Goal: Task Accomplishment & Management: Manage account settings

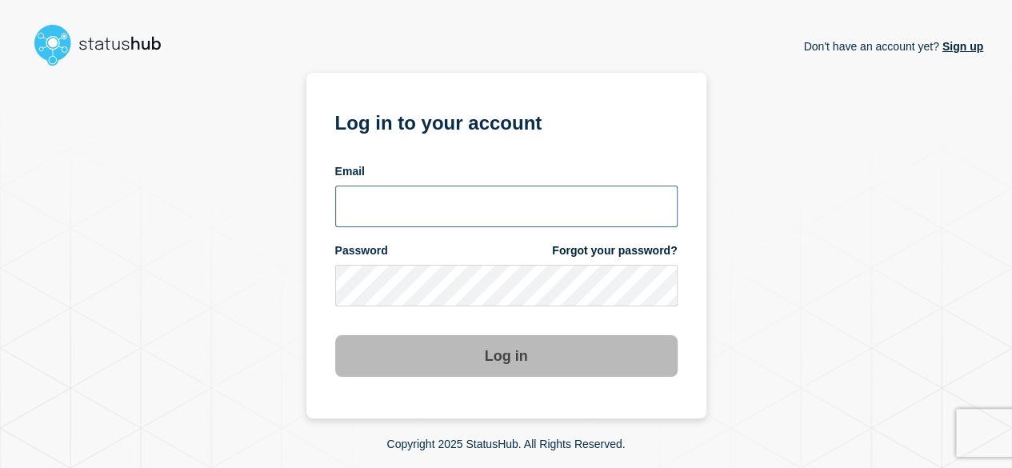
click at [478, 207] on input "email input" at bounding box center [506, 207] width 342 height 42
type input "[PERSON_NAME][EMAIL_ADDRESS][DOMAIN_NAME]"
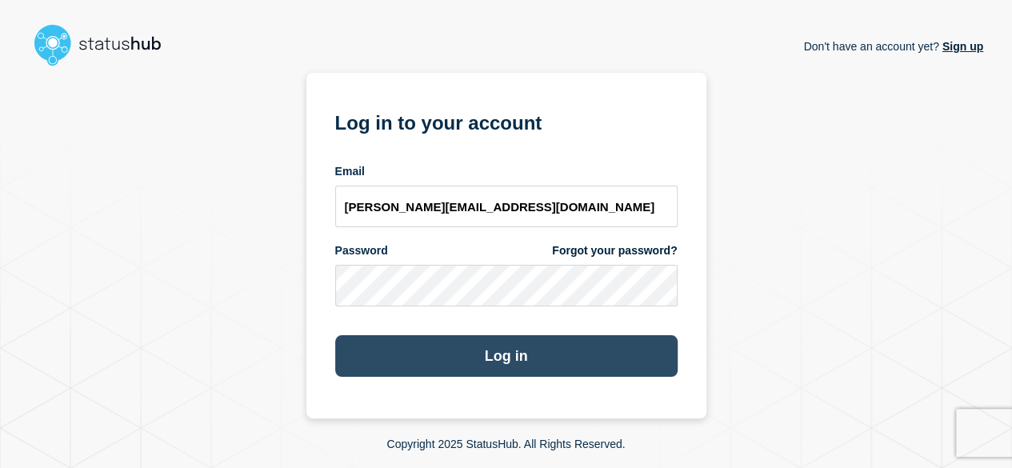
click at [485, 354] on button "Log in" at bounding box center [506, 356] width 342 height 42
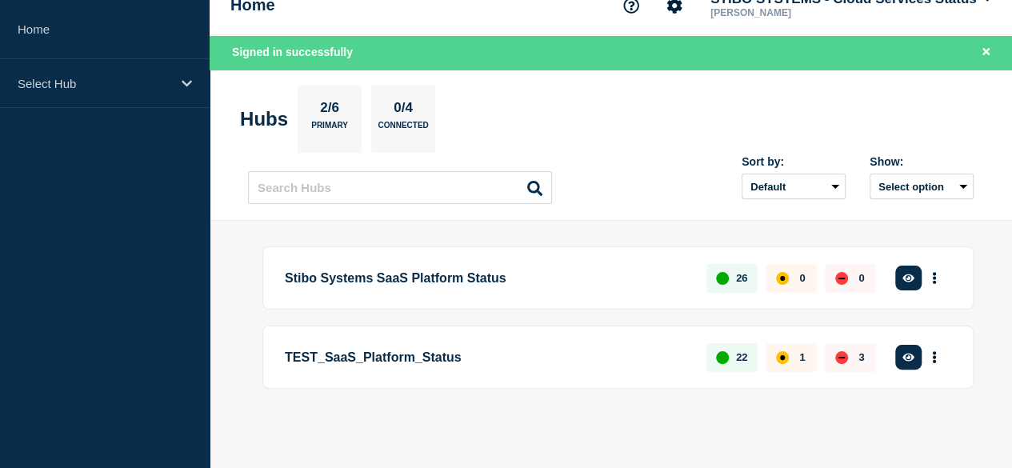
scroll to position [30, 0]
click at [0, 0] on button "See overview" at bounding box center [0, 0] width 0 height 0
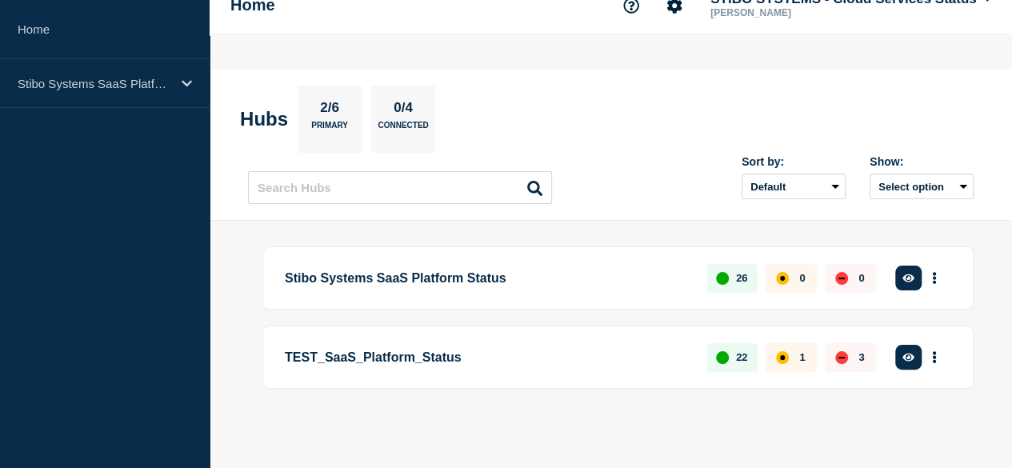
scroll to position [0, 0]
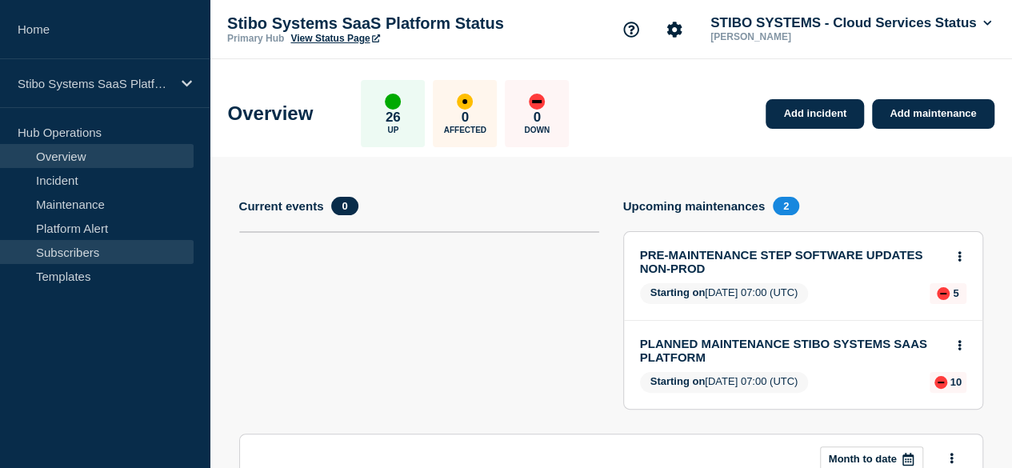
click at [86, 249] on link "Subscribers" at bounding box center [97, 252] width 194 height 24
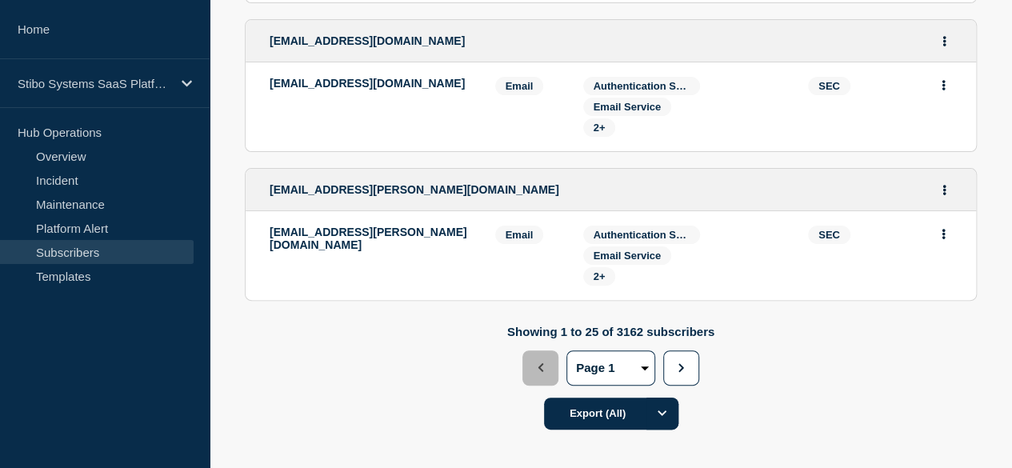
scroll to position [3194, 0]
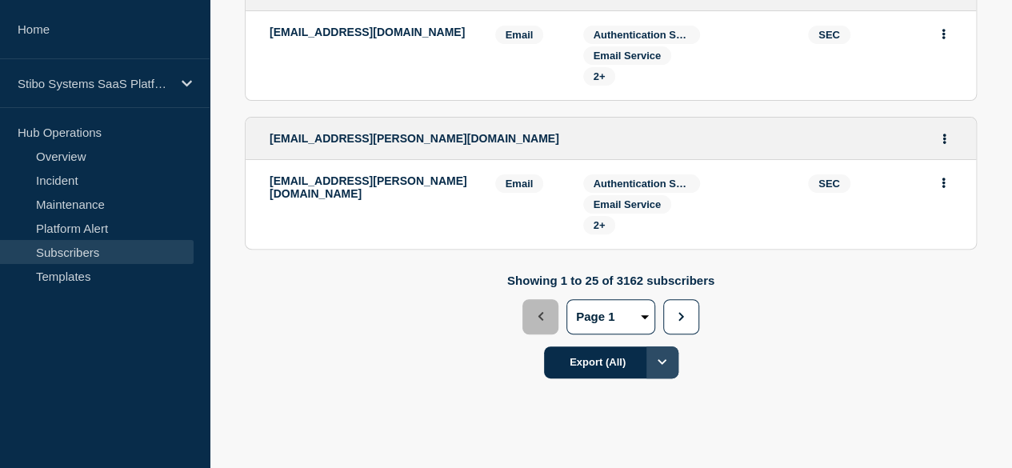
click at [666, 359] on icon "Options" at bounding box center [661, 362] width 9 height 6
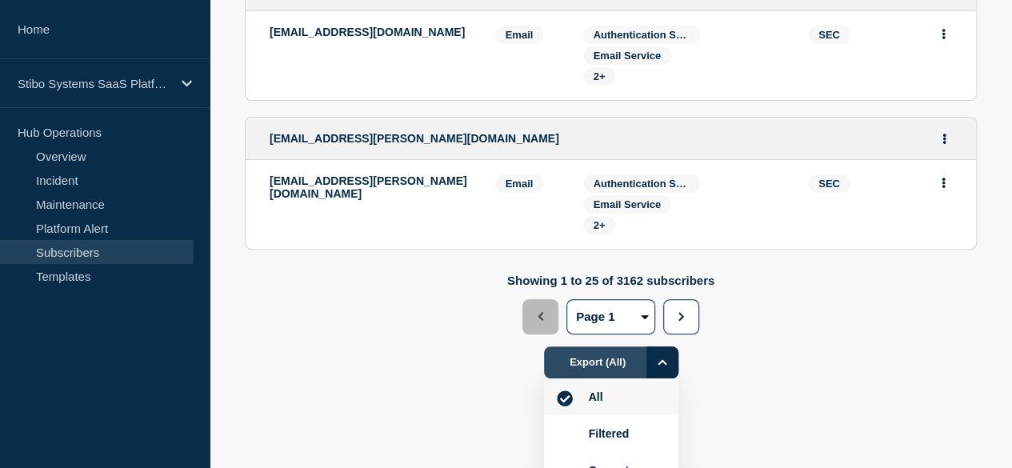
click at [678, 346] on button "Export (All)" at bounding box center [611, 362] width 134 height 32
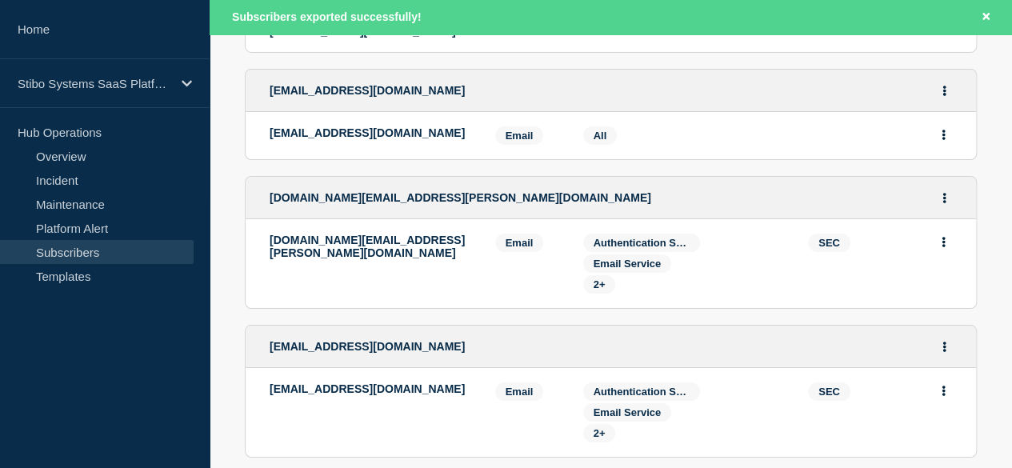
scroll to position [2828, 0]
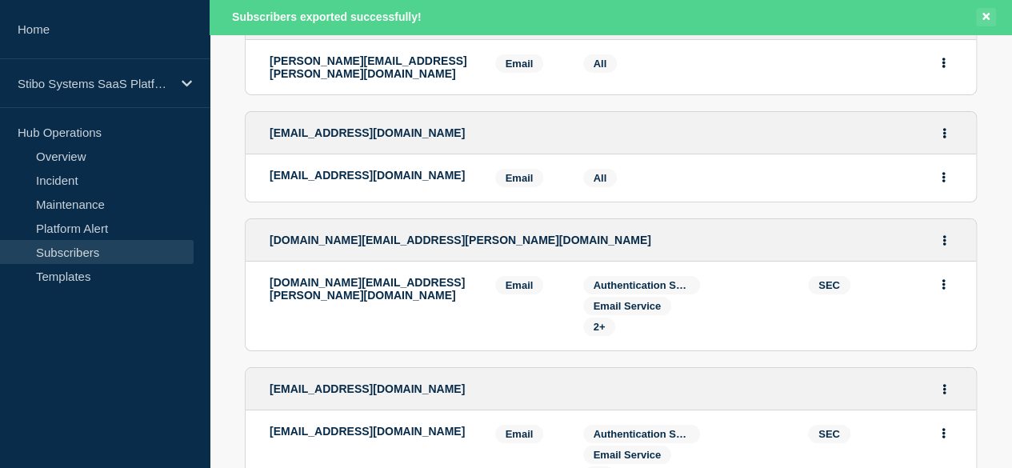
click at [982, 17] on icon "Close banner" at bounding box center [985, 16] width 7 height 10
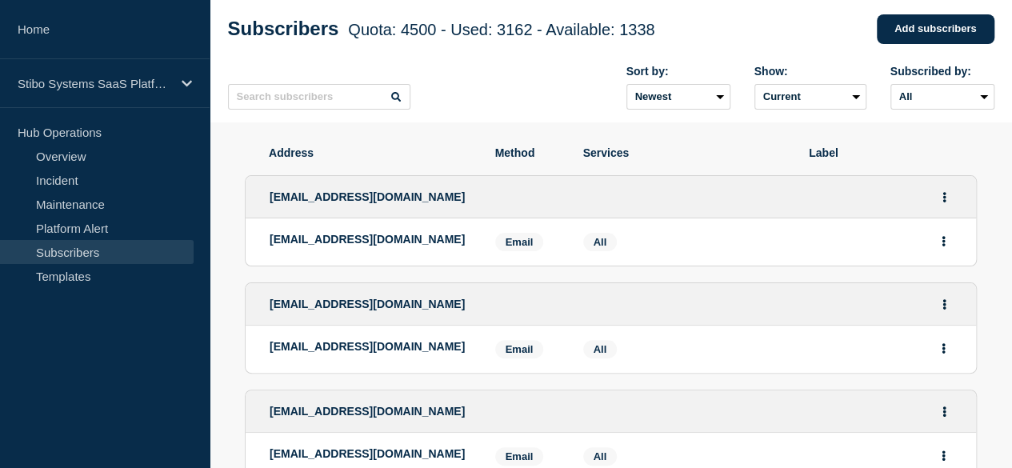
scroll to position [0, 0]
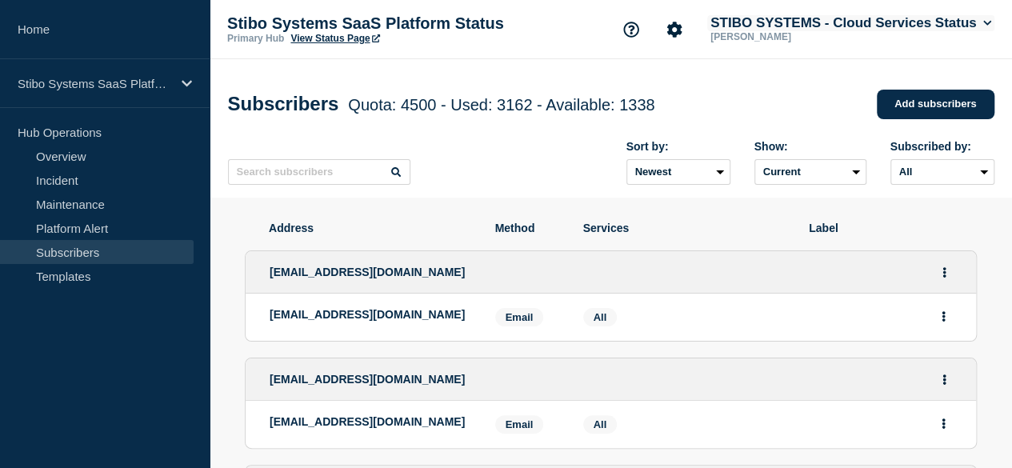
click at [972, 20] on button "STIBO SYSTEMS - Cloud Services Status" at bounding box center [850, 23] width 287 height 16
click at [983, 22] on icon at bounding box center [987, 23] width 9 height 10
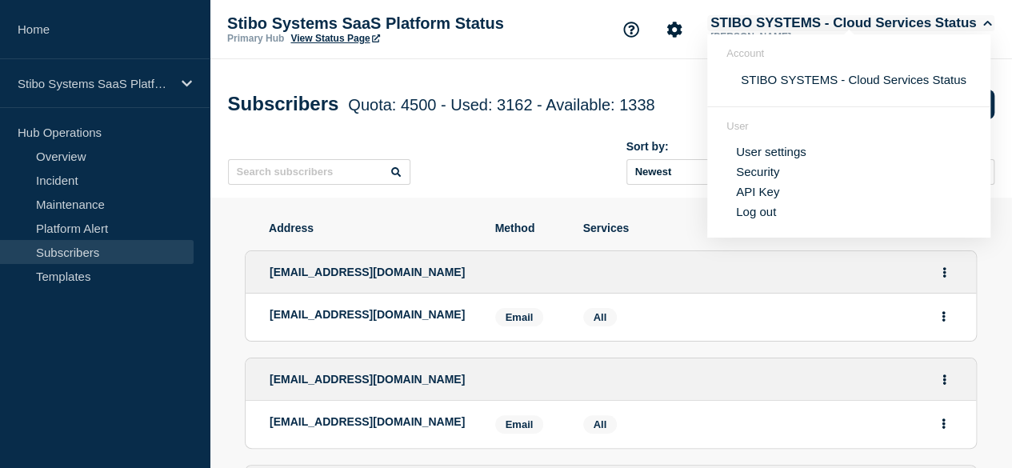
click at [983, 22] on icon at bounding box center [987, 23] width 9 height 10
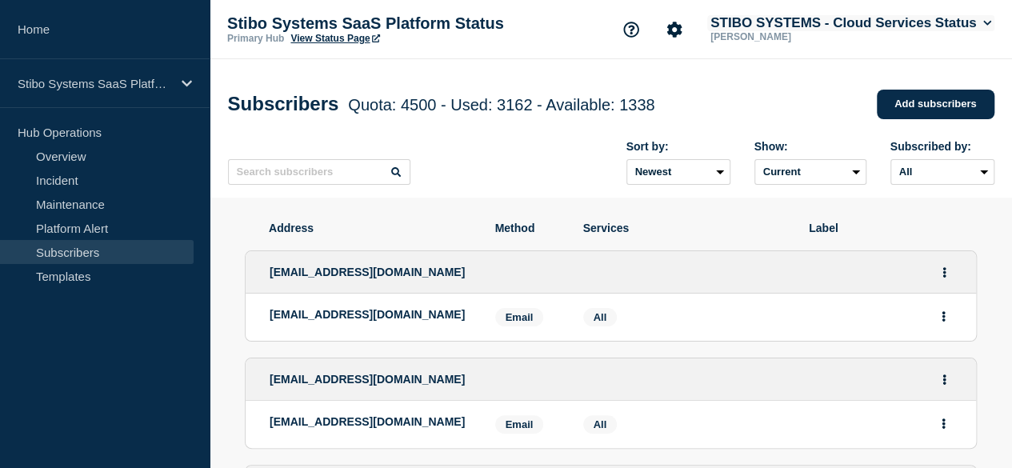
click at [983, 22] on icon at bounding box center [987, 23] width 9 height 10
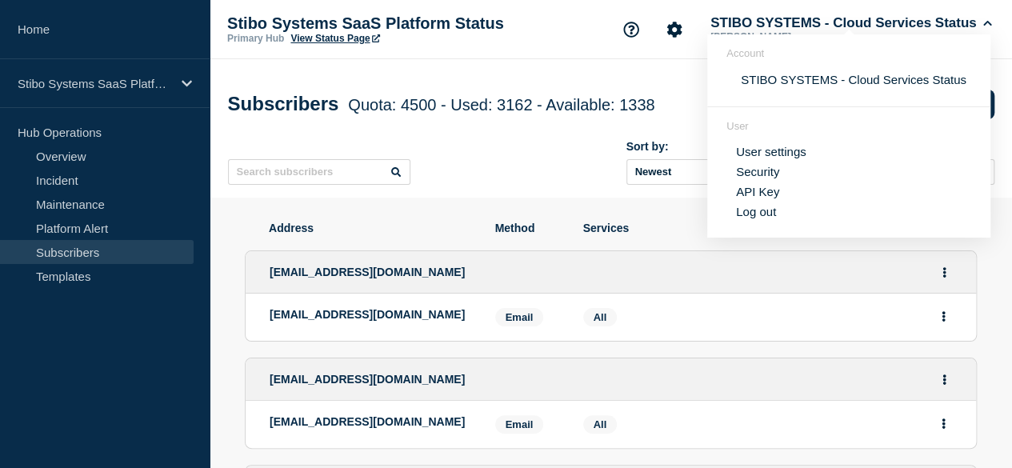
click at [768, 190] on link "API Key" at bounding box center [757, 192] width 43 height 14
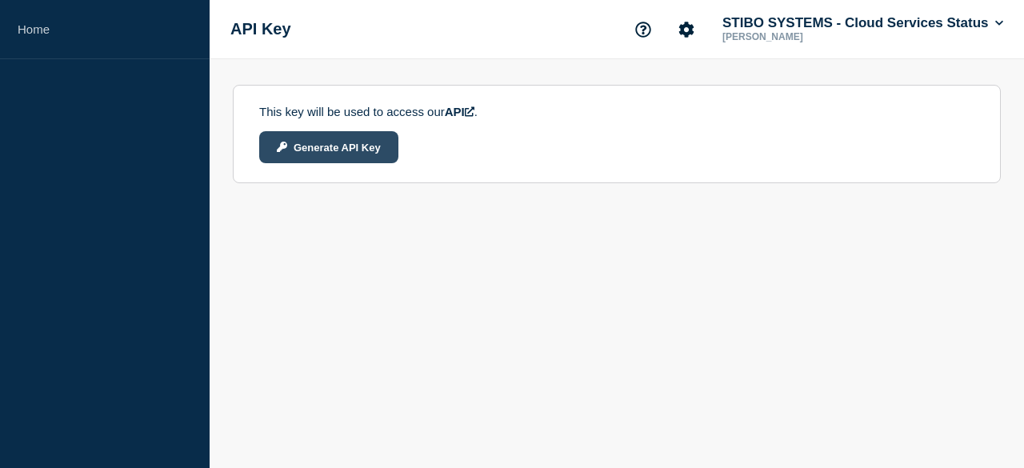
click at [350, 143] on button "Generate API Key" at bounding box center [328, 147] width 139 height 32
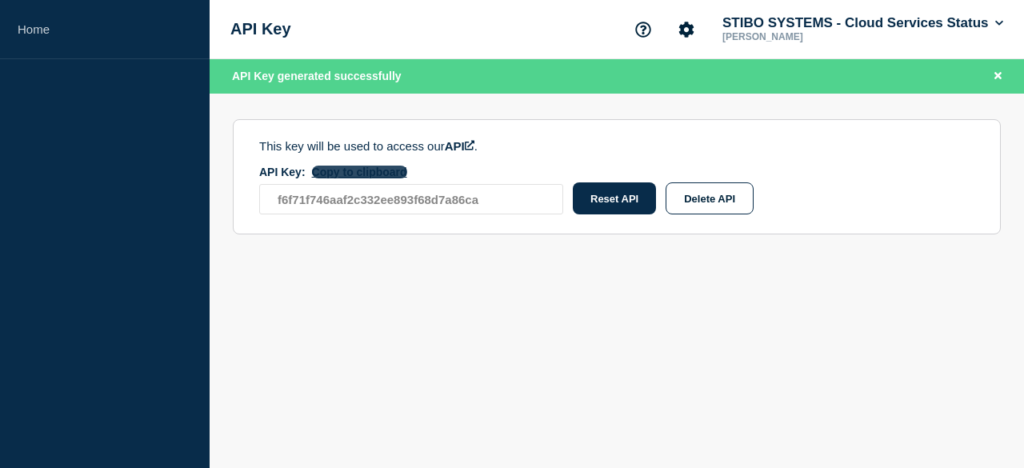
click at [318, 168] on section "This key will be used to access our API . API Key: Copy to clipboard f6f71f746a…" at bounding box center [617, 177] width 768 height 116
click at [321, 174] on button "Copy to clipboard" at bounding box center [359, 172] width 95 height 13
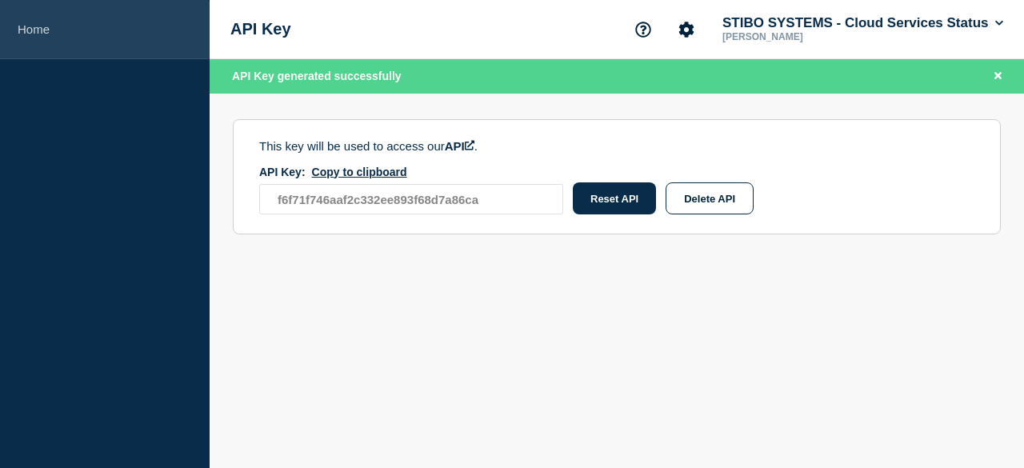
click at [87, 31] on link "Home" at bounding box center [105, 29] width 210 height 59
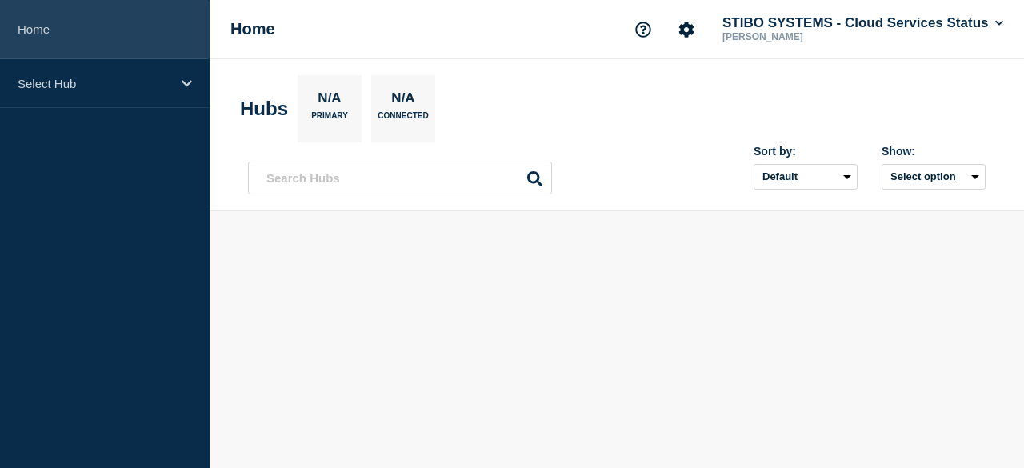
click at [42, 28] on link "Home" at bounding box center [105, 29] width 210 height 59
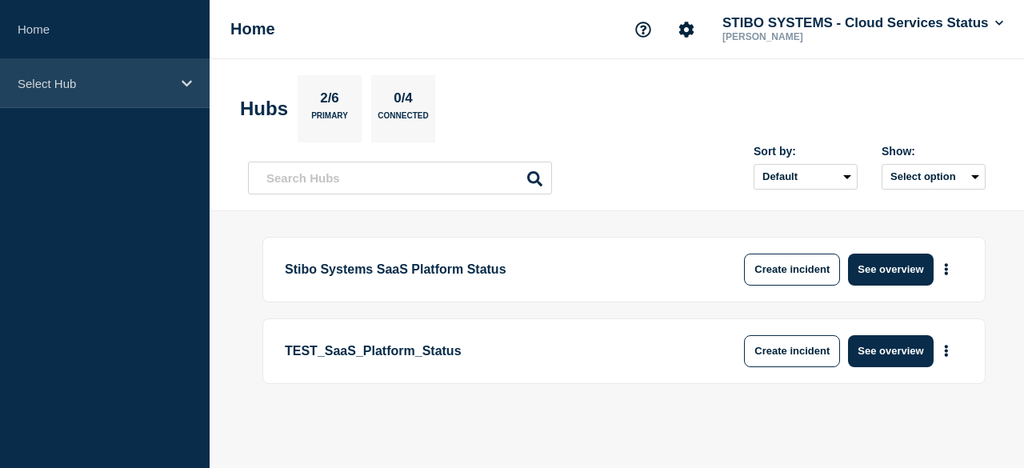
click at [104, 84] on p "Select Hub" at bounding box center [95, 84] width 154 height 14
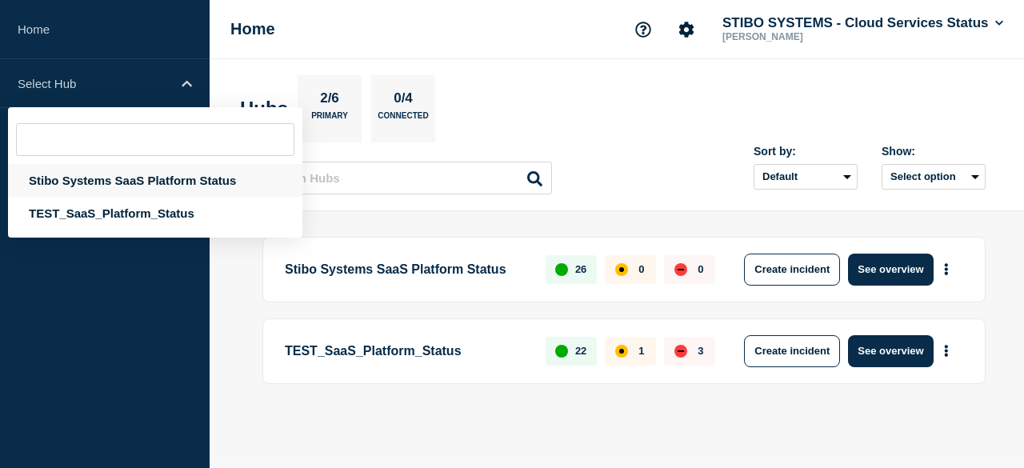
click at [152, 178] on div "Stibo Systems SaaS Platform Status" at bounding box center [155, 180] width 294 height 33
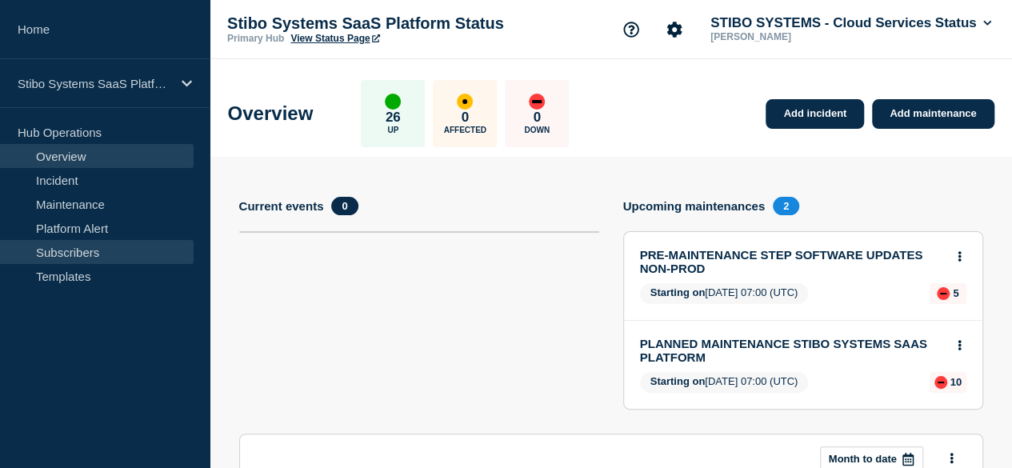
click at [57, 253] on link "Subscribers" at bounding box center [97, 252] width 194 height 24
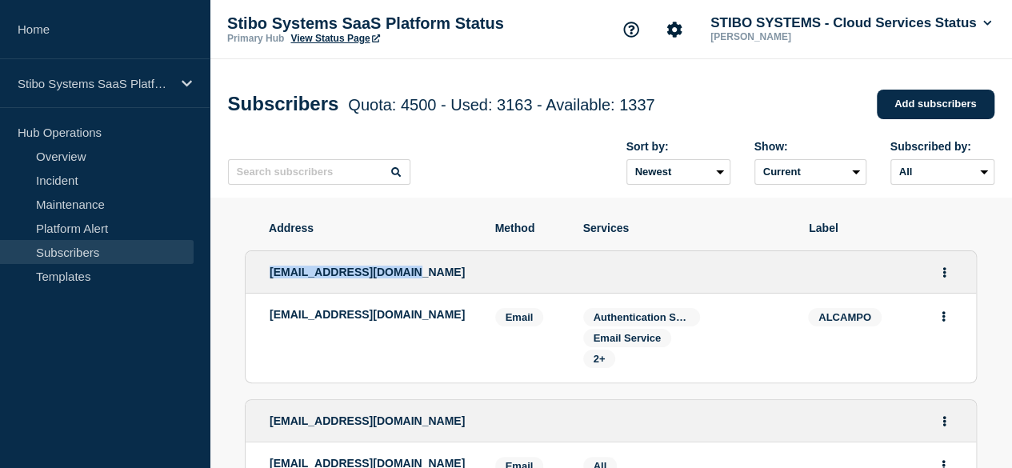
drag, startPoint x: 245, startPoint y: 274, endPoint x: 395, endPoint y: 268, distance: 149.7
click at [395, 268] on div "[EMAIL_ADDRESS][DOMAIN_NAME]" at bounding box center [610, 272] width 730 height 42
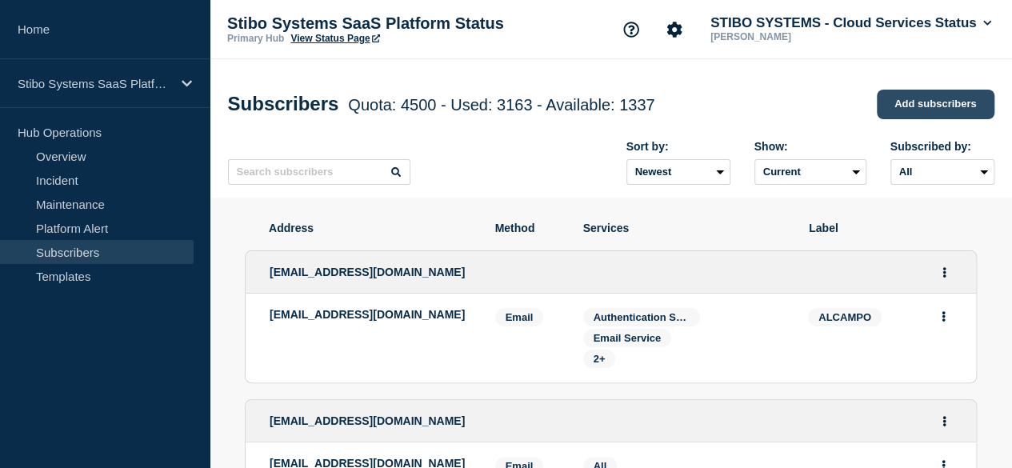
click at [944, 98] on link "Add subscribers" at bounding box center [935, 105] width 118 height 30
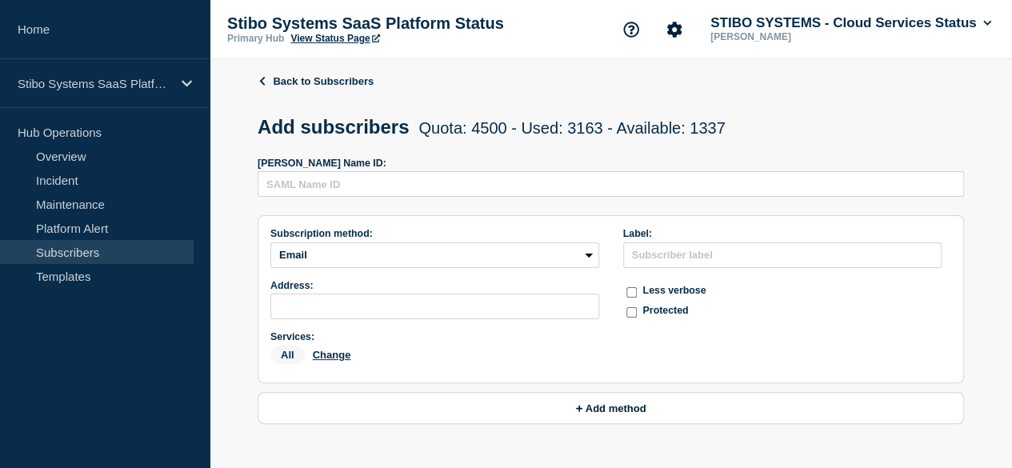
click at [0, 0] on input "subscription-address" at bounding box center [0, 0] width 0 height 0
type input "[PERSON_NAME][EMAIL_ADDRESS][DOMAIN_NAME]"
click at [0, 0] on button "Change" at bounding box center [0, 0] width 0 height 0
click at [0, 0] on input "select all checkbox" at bounding box center [0, 0] width 0 height 0
checkbox input "false"
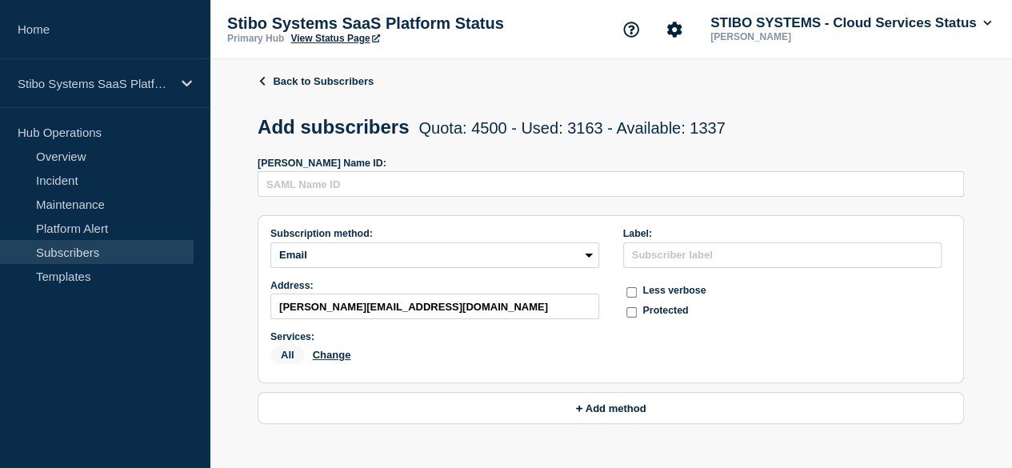
checkbox input "false"
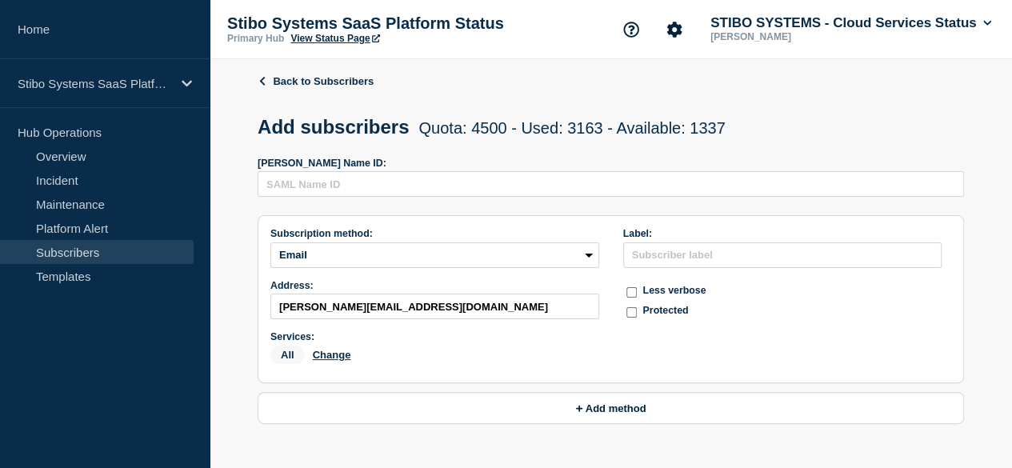
checkbox input "false"
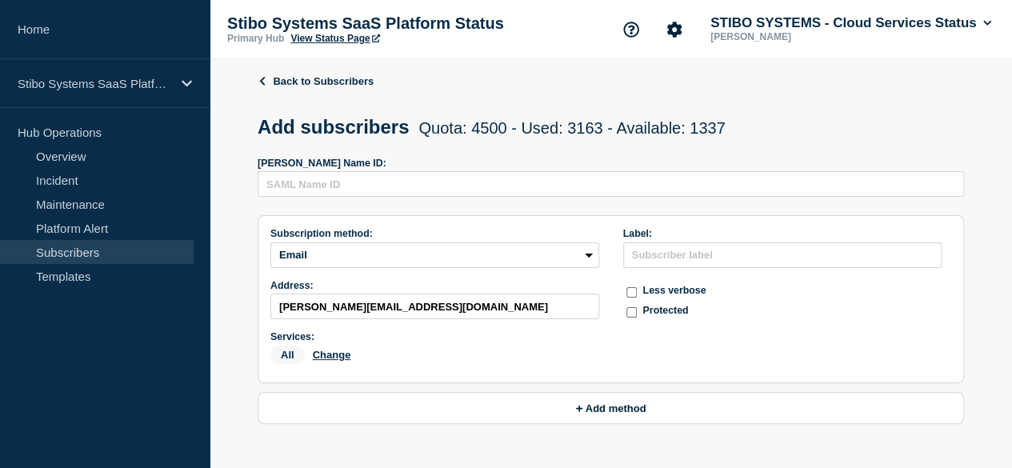
checkbox input "false"
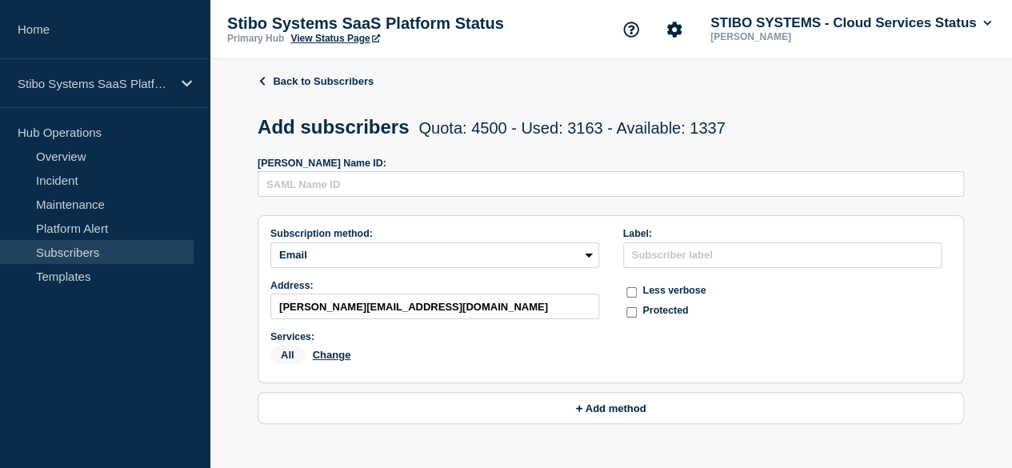
checkbox input "false"
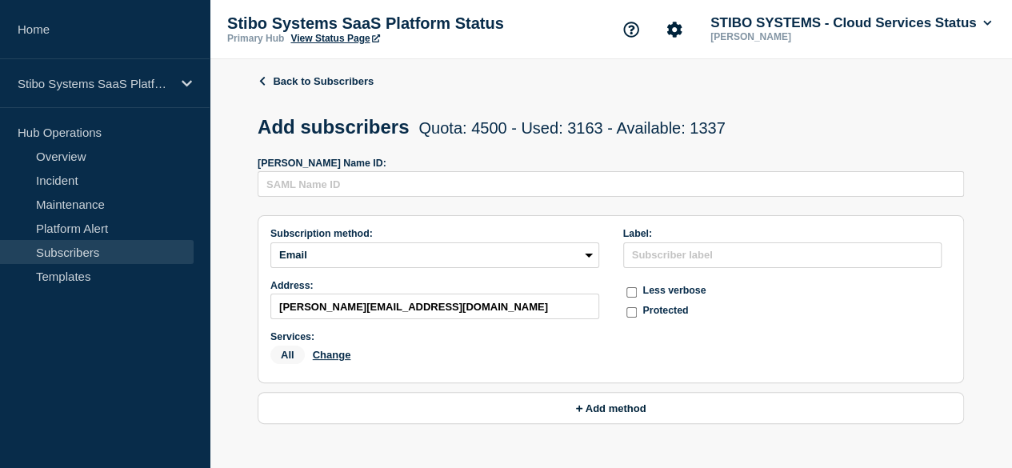
checkbox input "false"
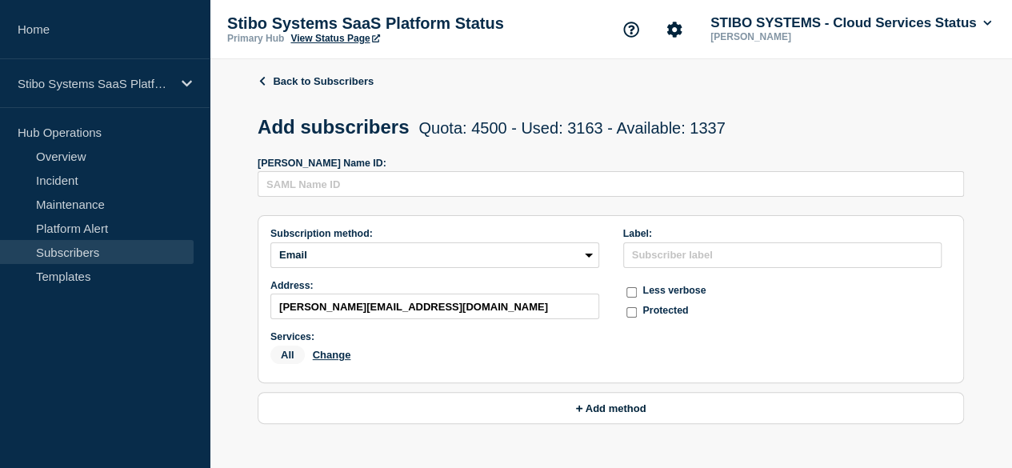
checkbox input "false"
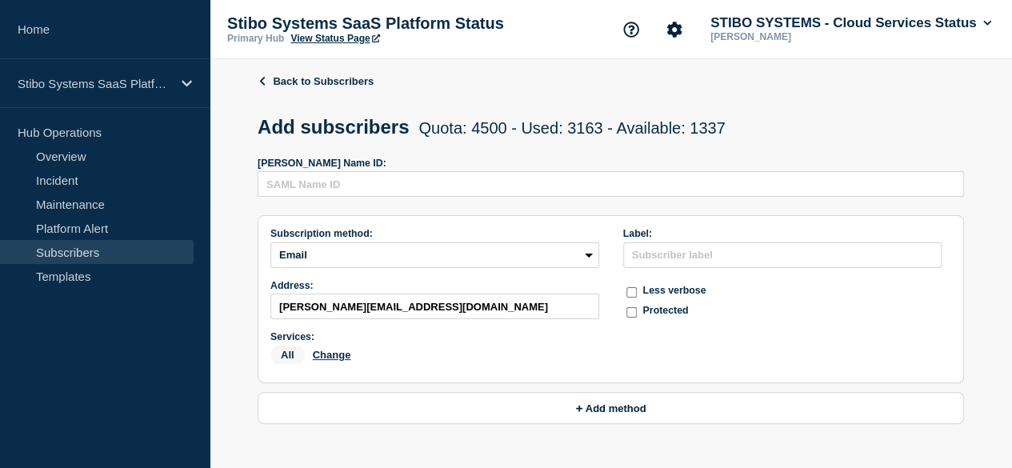
checkbox input "false"
click at [0, 0] on input "Asia checkbox" at bounding box center [0, 0] width 0 height 0
checkbox input "true"
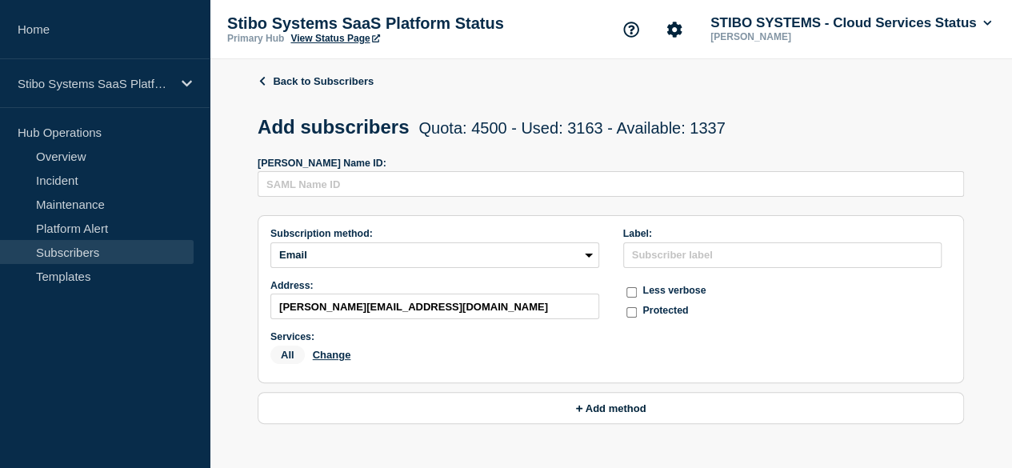
checkbox input "true"
click at [0, 0] on button "Choose selected" at bounding box center [0, 0] width 0 height 0
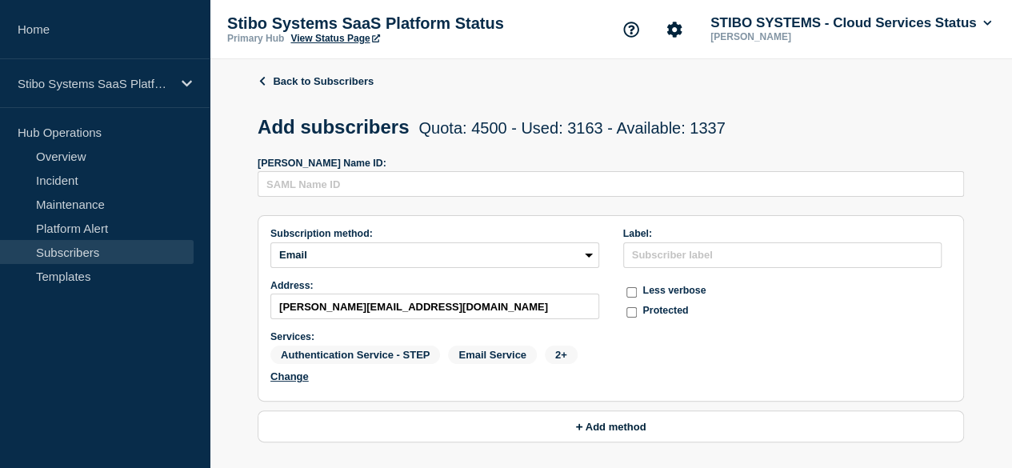
click at [0, 0] on input "text" at bounding box center [0, 0] width 0 height 0
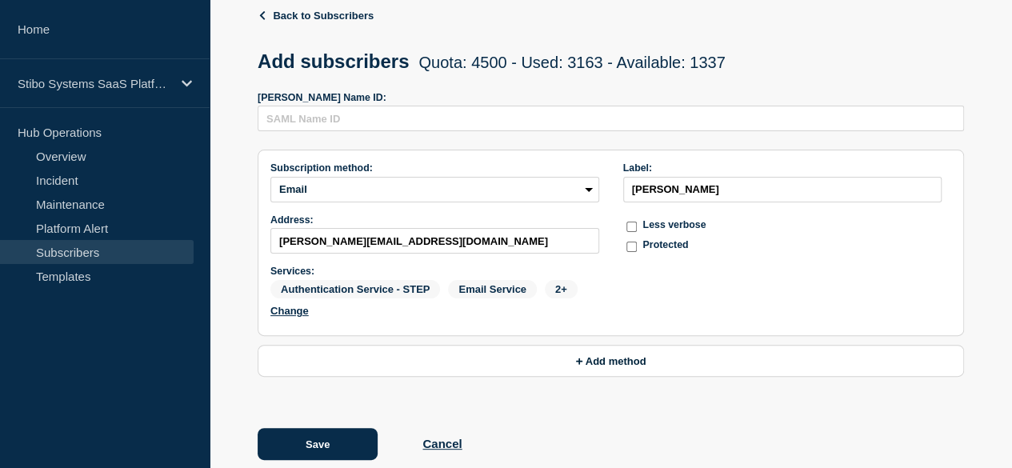
scroll to position [98, 0]
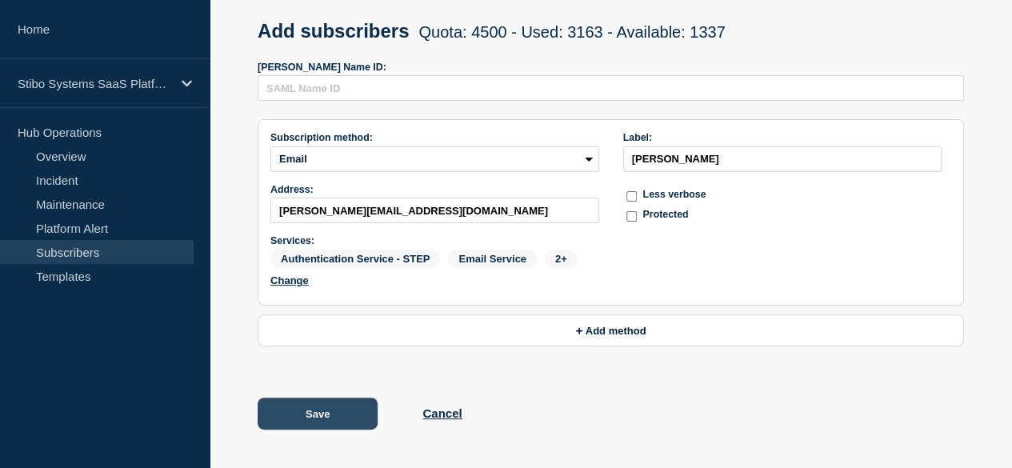
type input "[PERSON_NAME]"
click at [315, 413] on button "Save" at bounding box center [317, 413] width 120 height 32
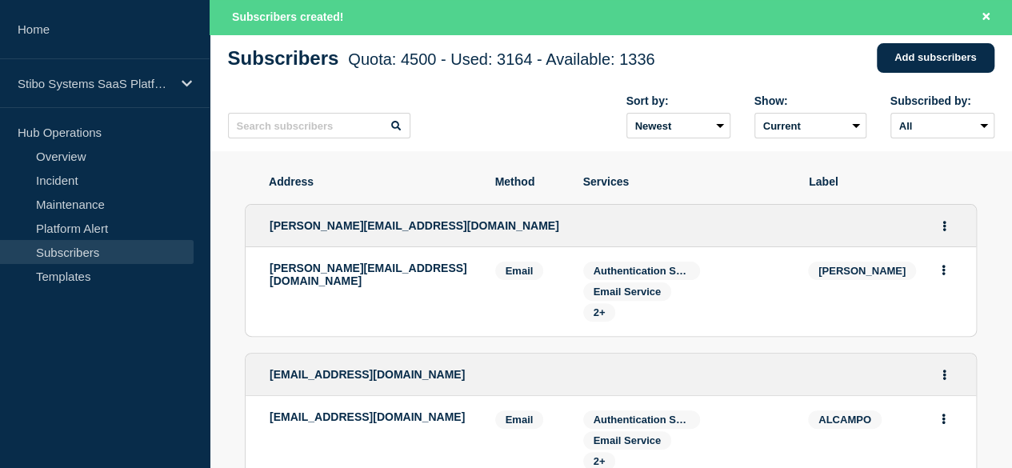
scroll to position [160, 0]
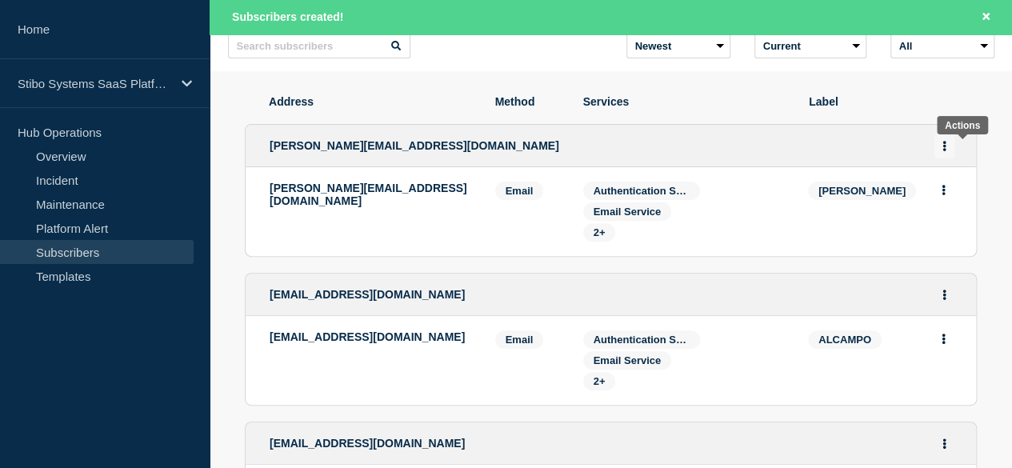
click at [954, 149] on button "Actions" at bounding box center [944, 146] width 20 height 25
click at [957, 212] on button "Delete" at bounding box center [944, 212] width 30 height 12
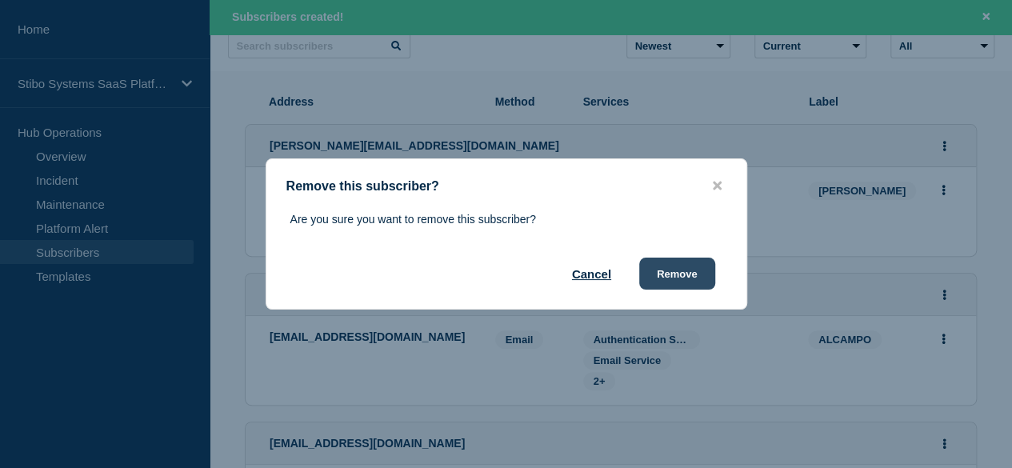
click at [681, 279] on button "Remove" at bounding box center [677, 273] width 76 height 32
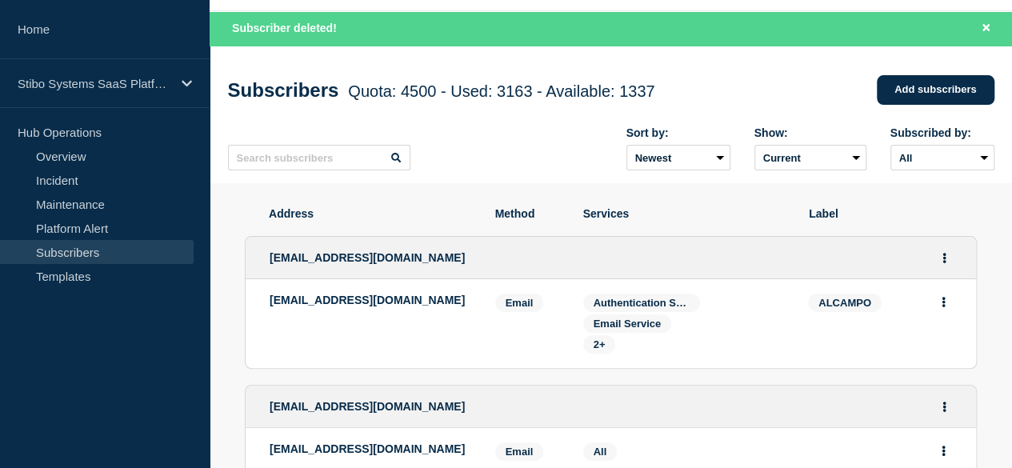
scroll to position [0, 0]
